Goal: Information Seeking & Learning: Find specific fact

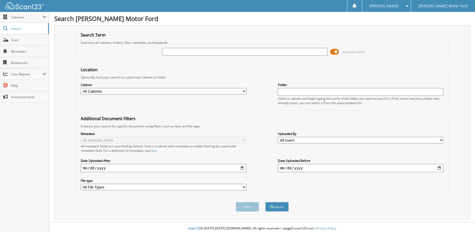
click at [224, 50] on input "text" at bounding box center [245, 52] width 166 height 8
type input "BB40892A"
click at [265, 202] on button "Search" at bounding box center [276, 207] width 23 height 10
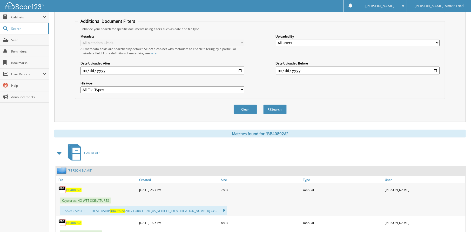
scroll to position [156, 0]
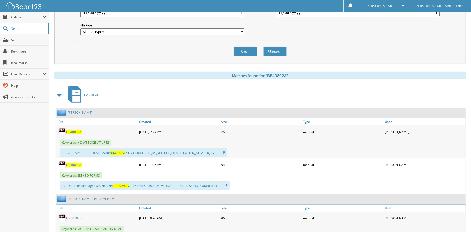
click at [73, 130] on span "BB40892A" at bounding box center [73, 132] width 15 height 4
click at [62, 128] on img at bounding box center [62, 132] width 8 height 8
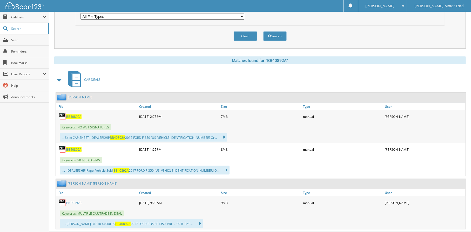
scroll to position [179, 0]
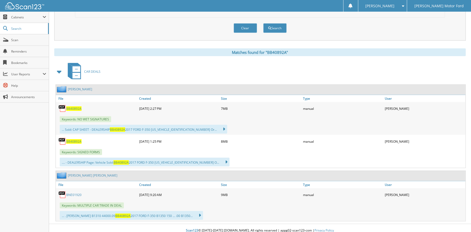
click at [74, 140] on span "BB40892A" at bounding box center [73, 142] width 15 height 4
click at [71, 140] on span "BB40892A" at bounding box center [73, 142] width 15 height 4
